Goal: Check status: Check status

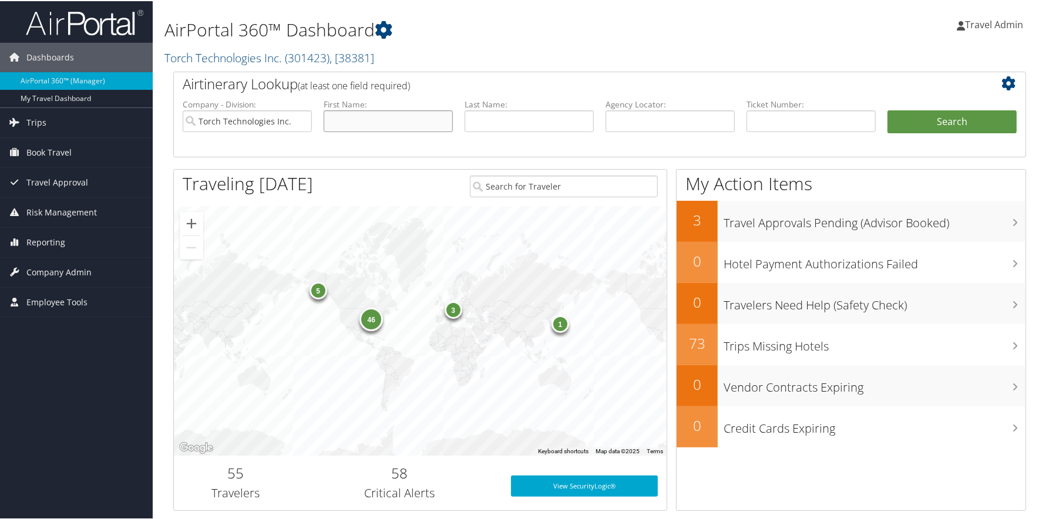
click at [346, 122] on input "text" at bounding box center [388, 120] width 129 height 22
type input "natasha"
type input "panella"
click at [887, 109] on button "Search" at bounding box center [951, 120] width 129 height 23
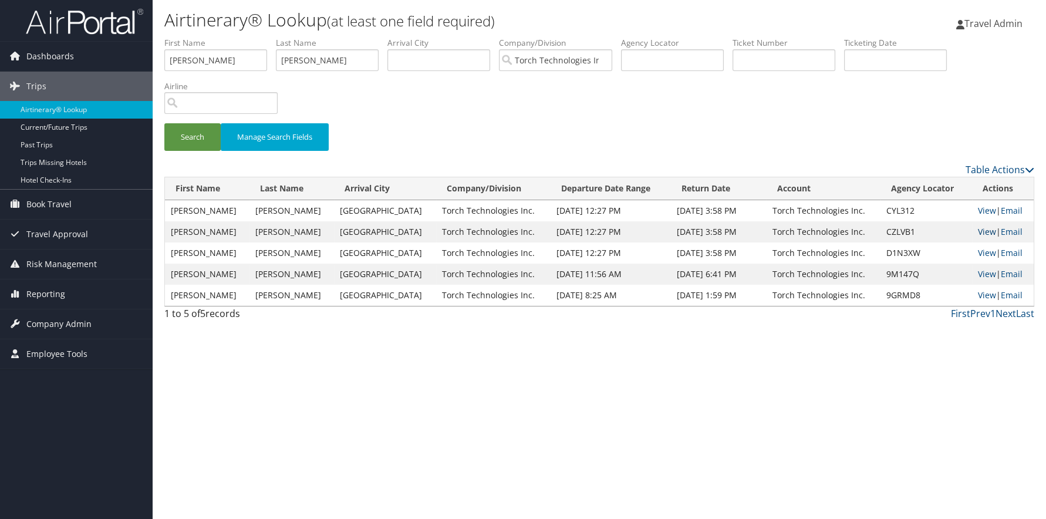
click at [984, 229] on link "View" at bounding box center [987, 231] width 18 height 11
click at [979, 209] on link "View" at bounding box center [987, 210] width 18 height 11
click at [987, 255] on link "View" at bounding box center [987, 252] width 18 height 11
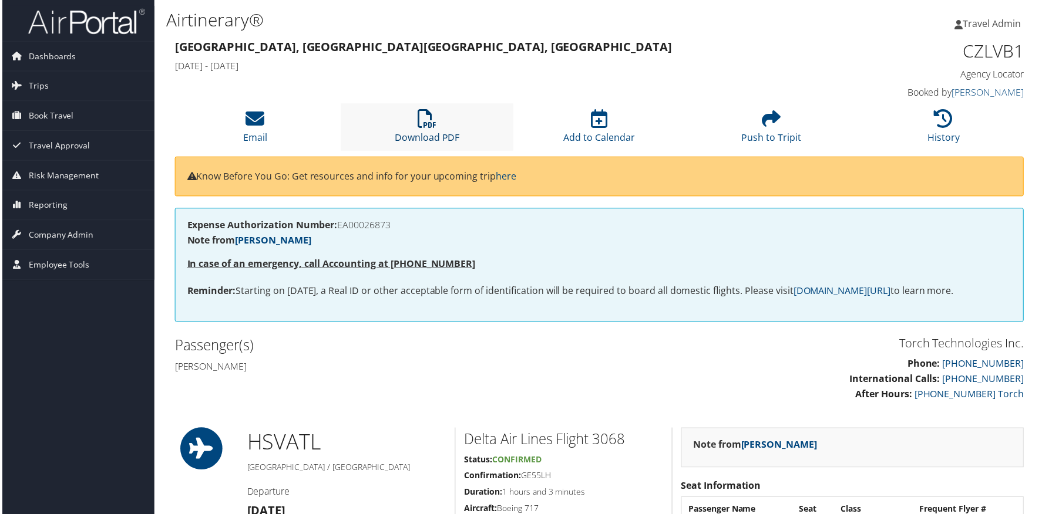
click at [427, 116] on icon at bounding box center [427, 119] width 19 height 19
click at [412, 136] on link "Download PDF" at bounding box center [426, 130] width 65 height 28
drag, startPoint x: 748, startPoint y: 379, endPoint x: 719, endPoint y: 338, distance: 50.5
click at [748, 379] on p "Phone: 800-251-9691 International Calls: 801-997-8688 After Hours: 256- 932-360…" at bounding box center [817, 380] width 418 height 45
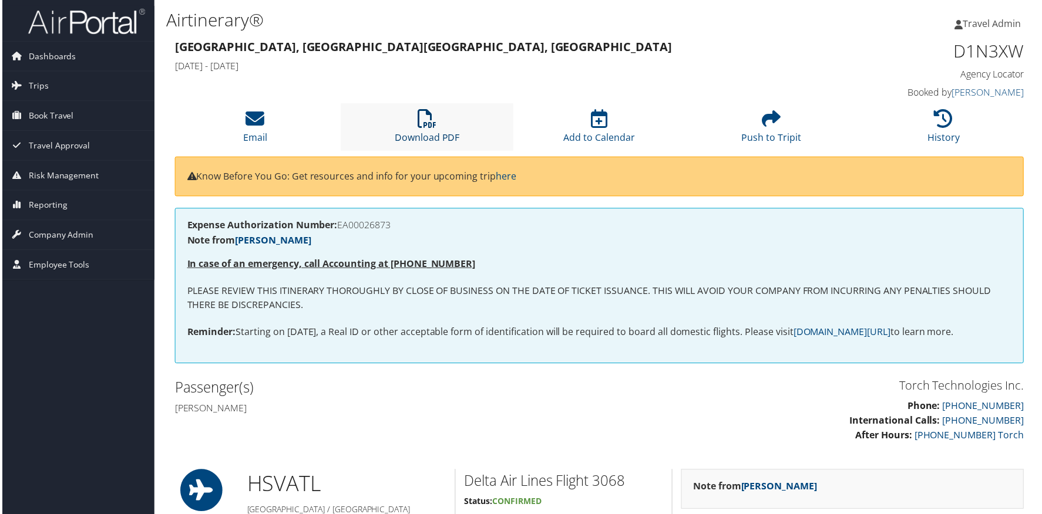
click at [427, 126] on icon at bounding box center [427, 119] width 19 height 19
drag, startPoint x: 669, startPoint y: 178, endPoint x: 663, endPoint y: 180, distance: 6.1
click at [668, 178] on p "Know Before You Go: Get resources and info for your upcoming trip here" at bounding box center [600, 177] width 828 height 15
